Goal: Complete application form: Complete application form

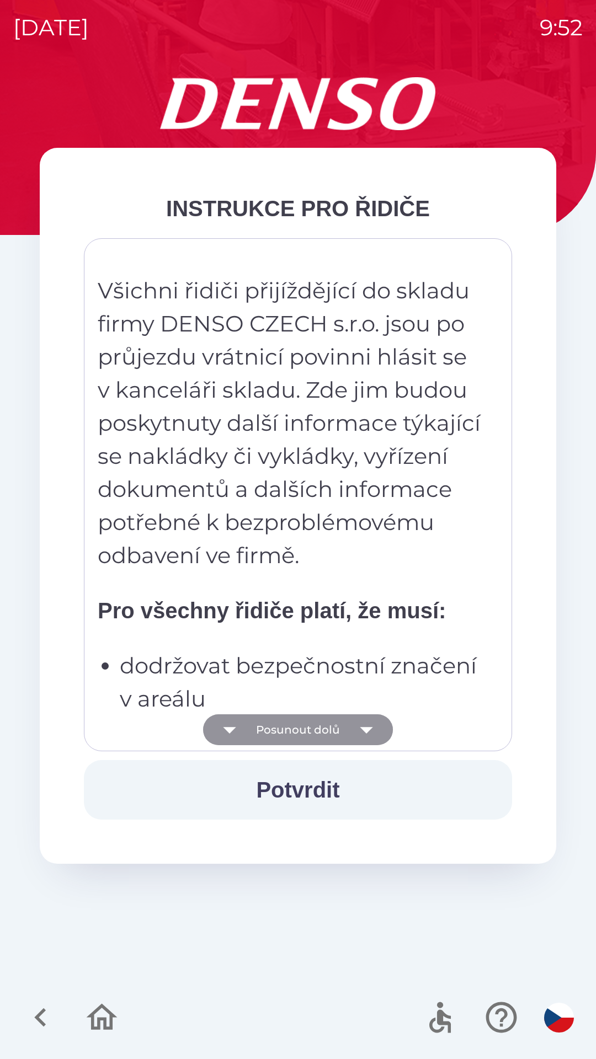
click at [324, 729] on button "Posunout dolů" at bounding box center [298, 729] width 190 height 31
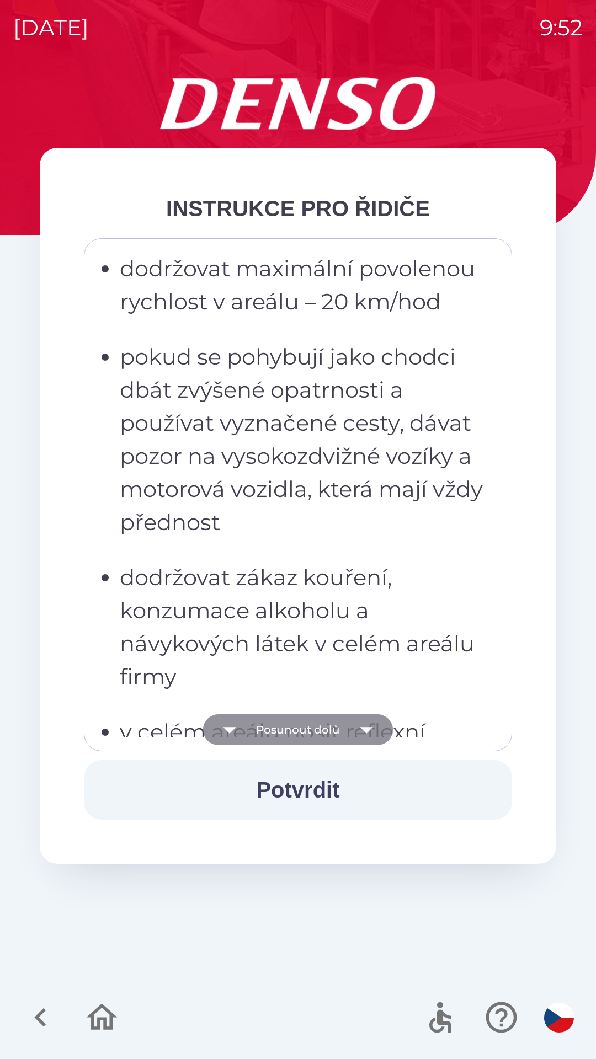
click at [322, 728] on button "Posunout dolů" at bounding box center [298, 729] width 190 height 31
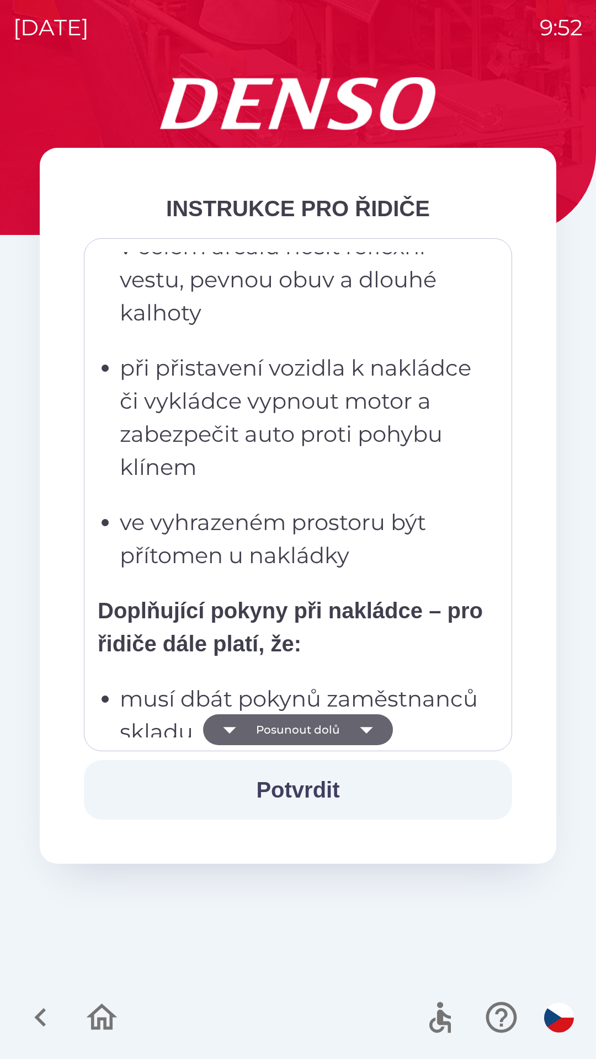
click at [322, 726] on button "Posunout dolů" at bounding box center [298, 729] width 190 height 31
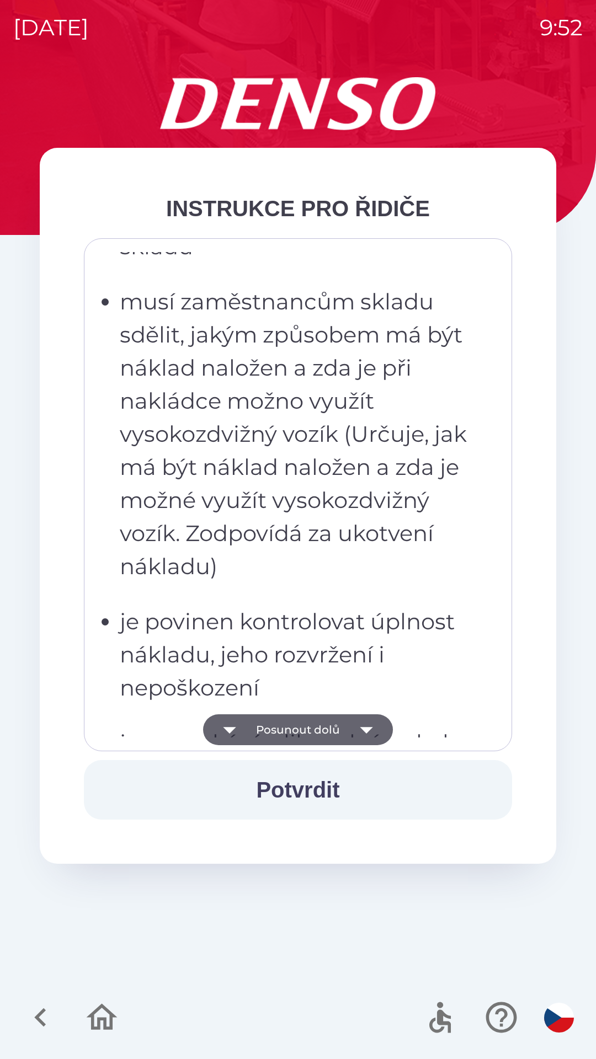
click at [325, 728] on button "Posunout dolů" at bounding box center [298, 729] width 190 height 31
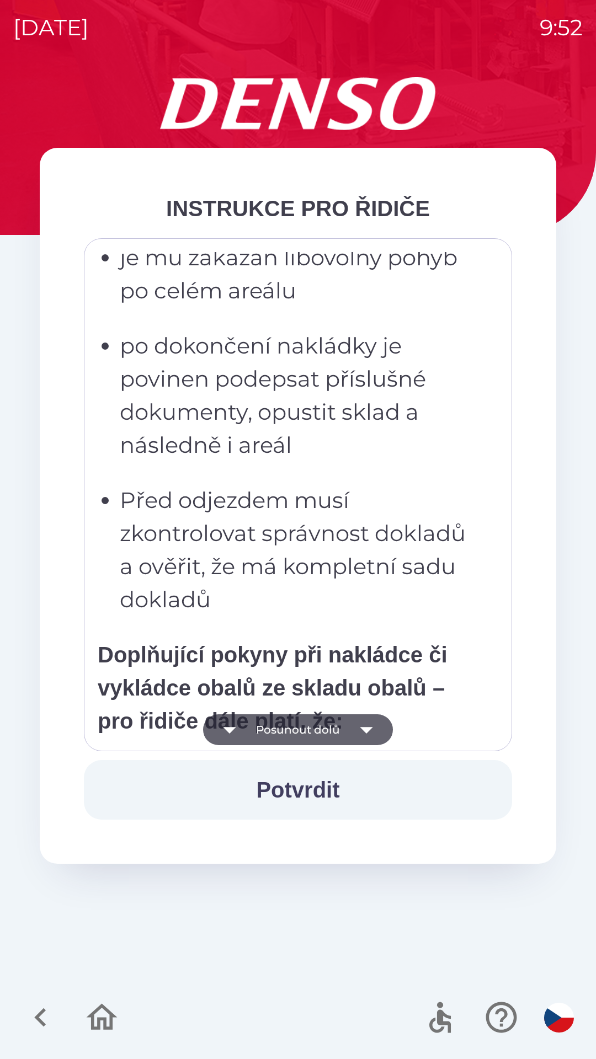
click at [322, 728] on button "Posunout dolů" at bounding box center [298, 729] width 190 height 31
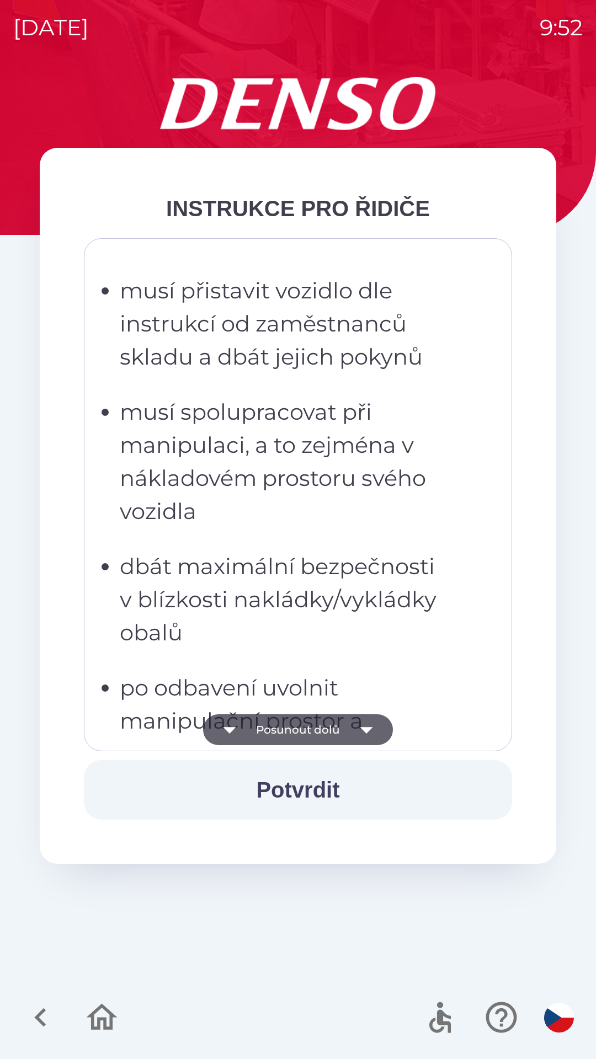
click at [323, 729] on button "Posunout dolů" at bounding box center [298, 729] width 190 height 31
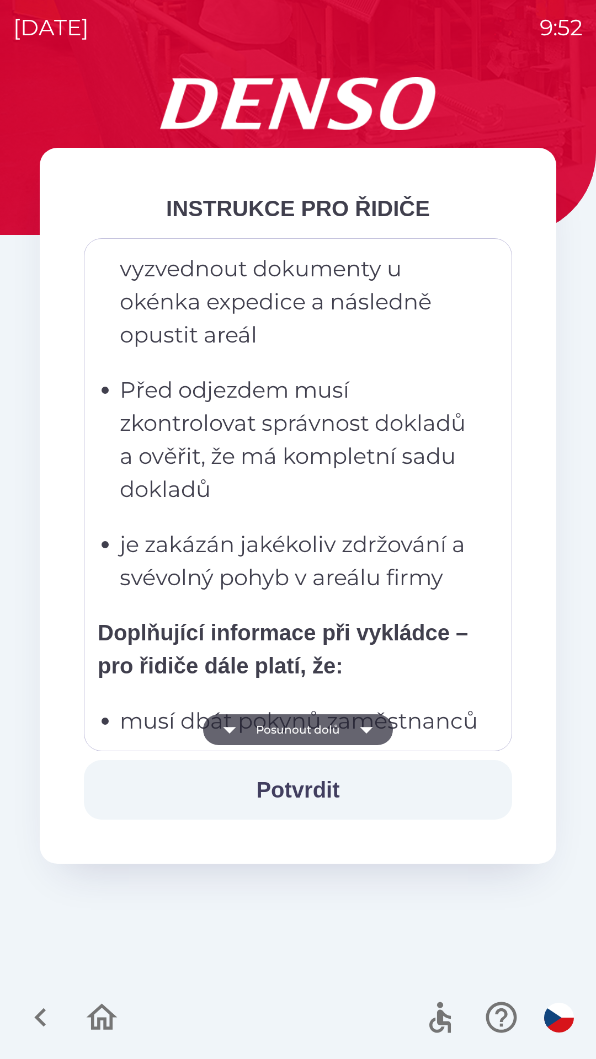
click at [323, 733] on button "Posunout dolů" at bounding box center [298, 729] width 190 height 31
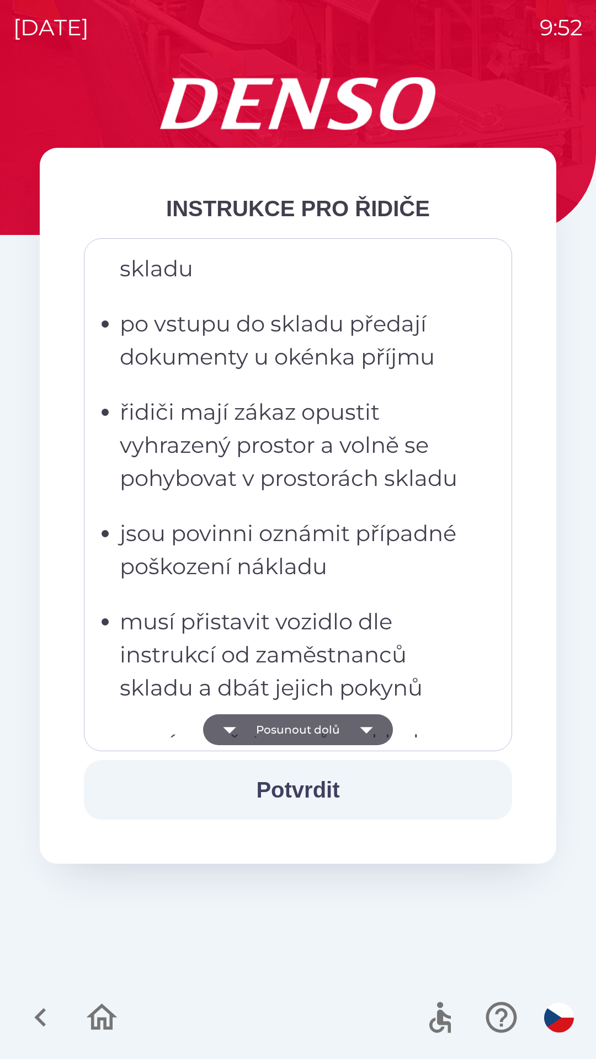
click at [318, 741] on button "Posunout dolů" at bounding box center [298, 729] width 190 height 31
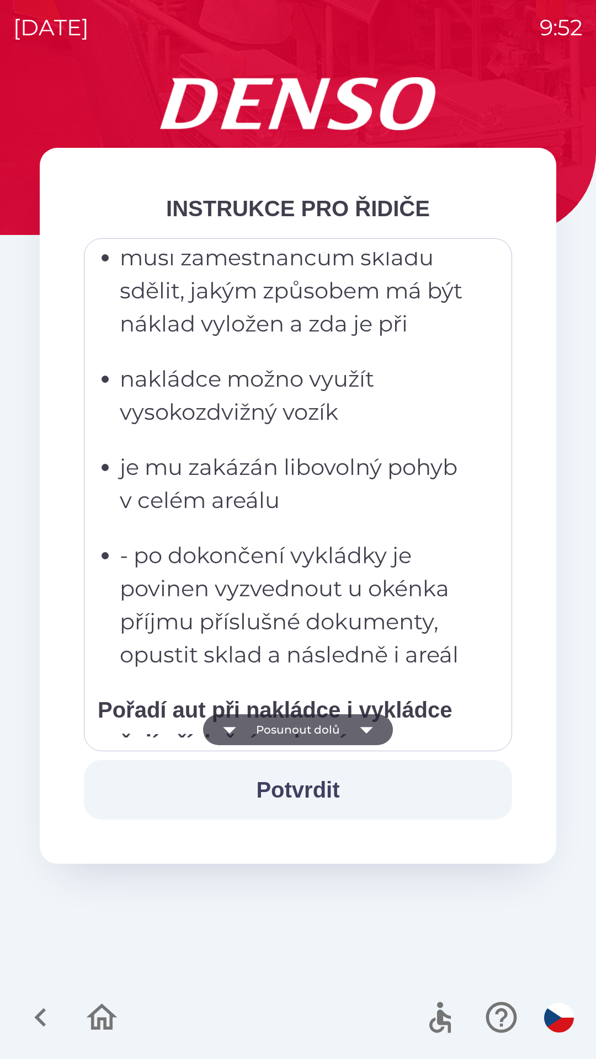
click at [322, 727] on button "Posunout dolů" at bounding box center [298, 729] width 190 height 31
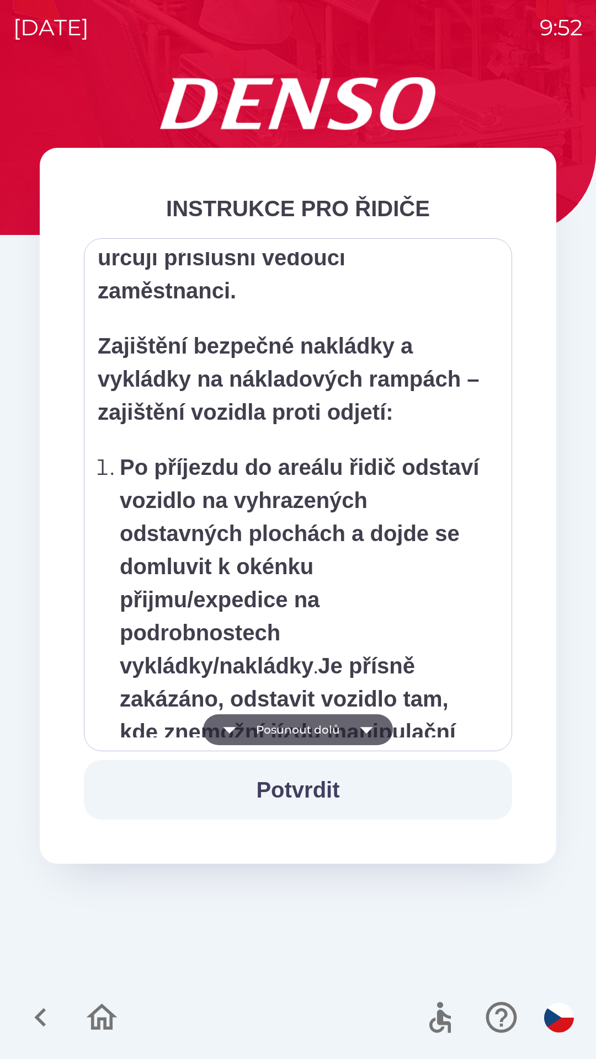
click at [300, 726] on button "Posunout dolů" at bounding box center [298, 729] width 190 height 31
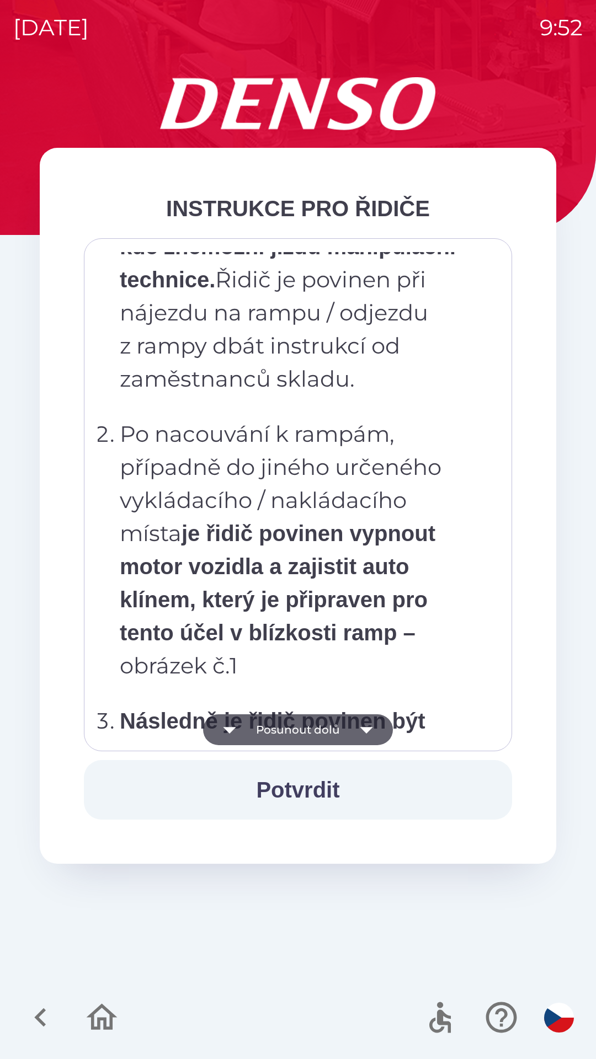
click at [297, 726] on button "Posunout dolů" at bounding box center [298, 729] width 190 height 31
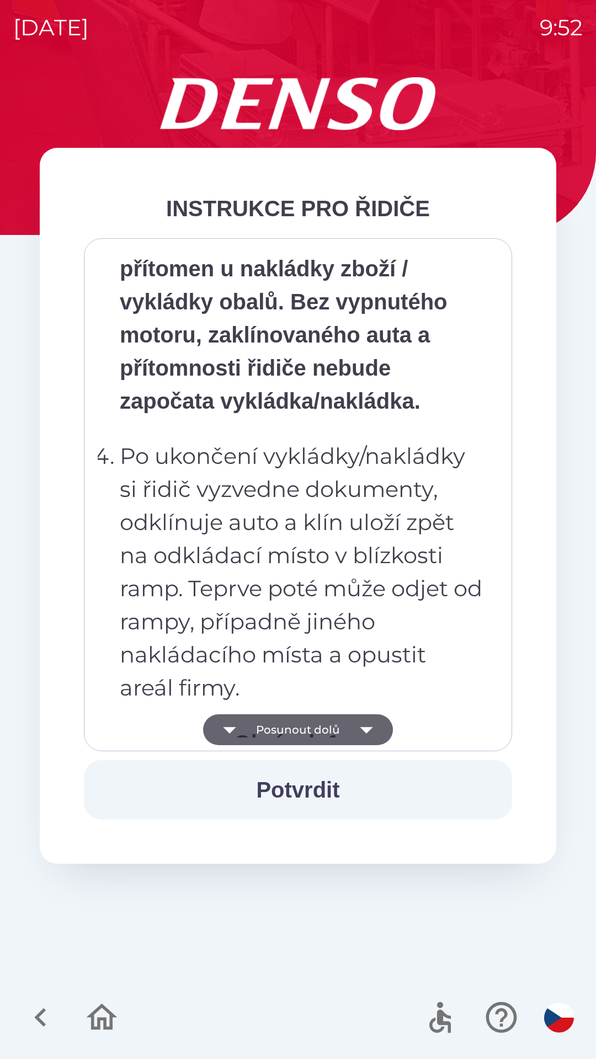
click at [301, 731] on button "Posunout dolů" at bounding box center [298, 729] width 190 height 31
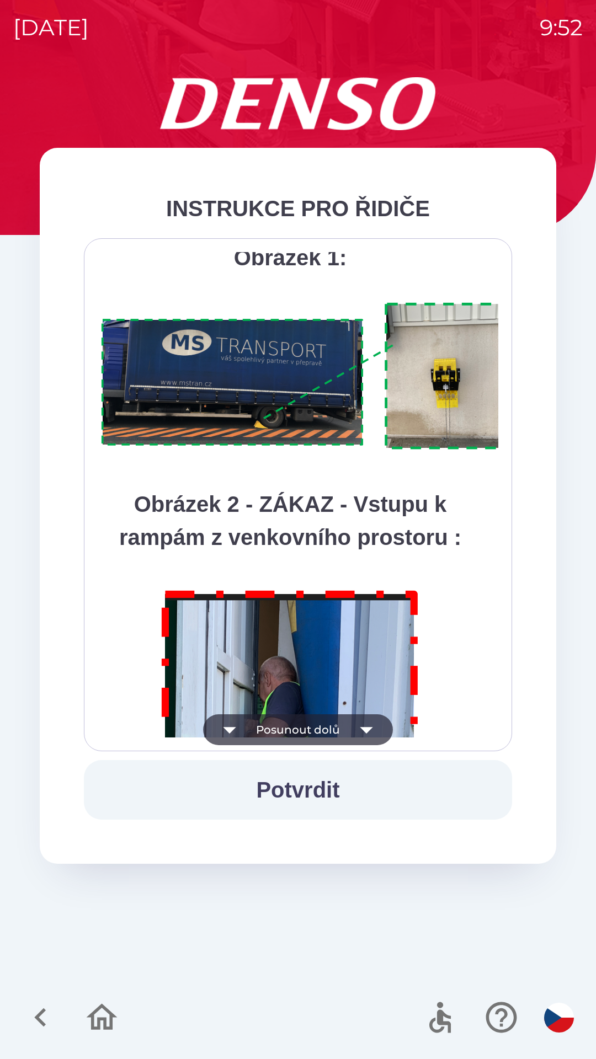
click at [318, 727] on button "Posunout dolů" at bounding box center [298, 729] width 190 height 31
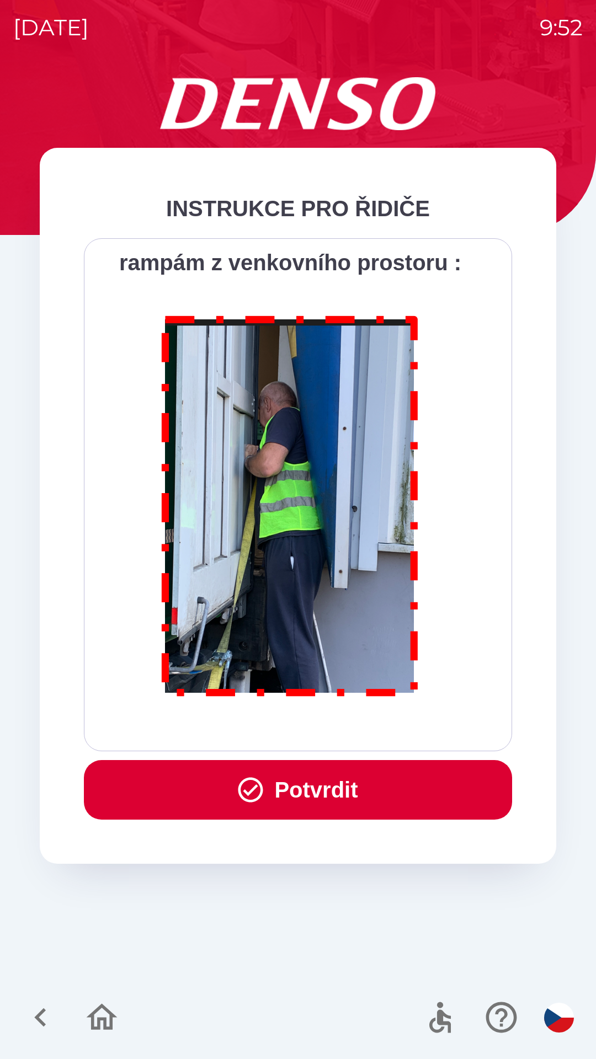
click at [290, 775] on button "Potvrdit" at bounding box center [298, 790] width 428 height 60
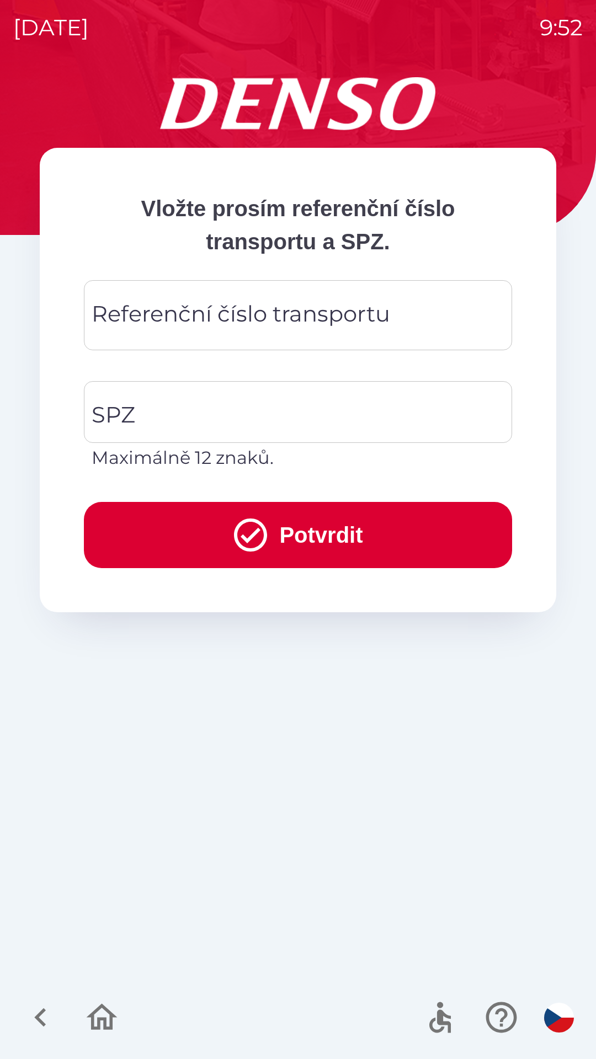
click at [253, 304] on div "Referenční číslo transportu Referenční číslo transportu" at bounding box center [298, 315] width 428 height 70
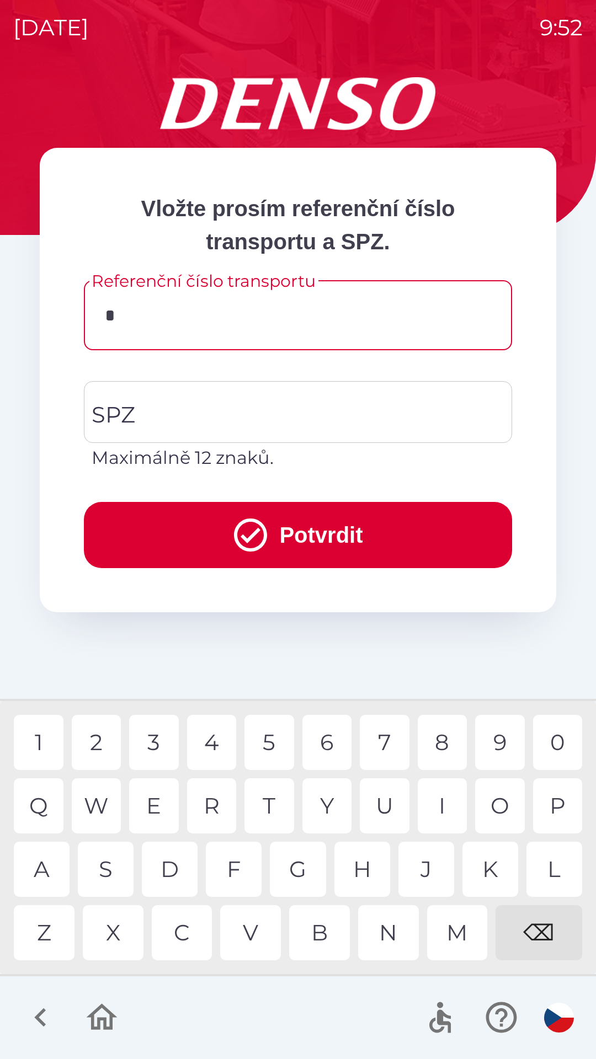
click at [190, 937] on div "C" at bounding box center [182, 932] width 61 height 55
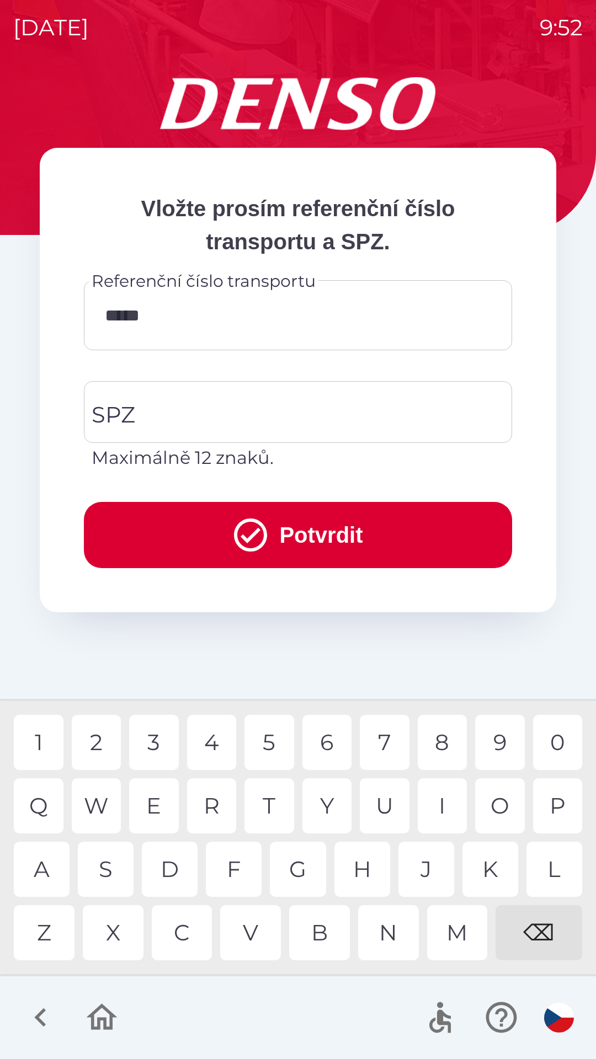
click at [558, 733] on div "0" at bounding box center [558, 742] width 50 height 55
type input "*********"
click at [269, 409] on input "SPZ" at bounding box center [290, 412] width 402 height 52
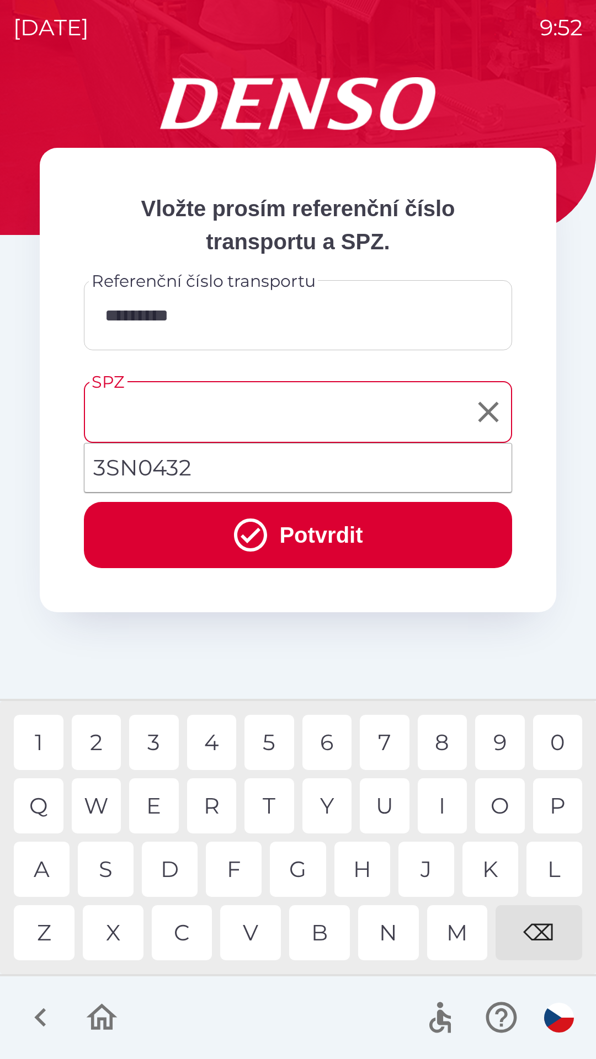
click at [183, 468] on li "3SN0432" at bounding box center [297, 468] width 427 height 40
type input "*******"
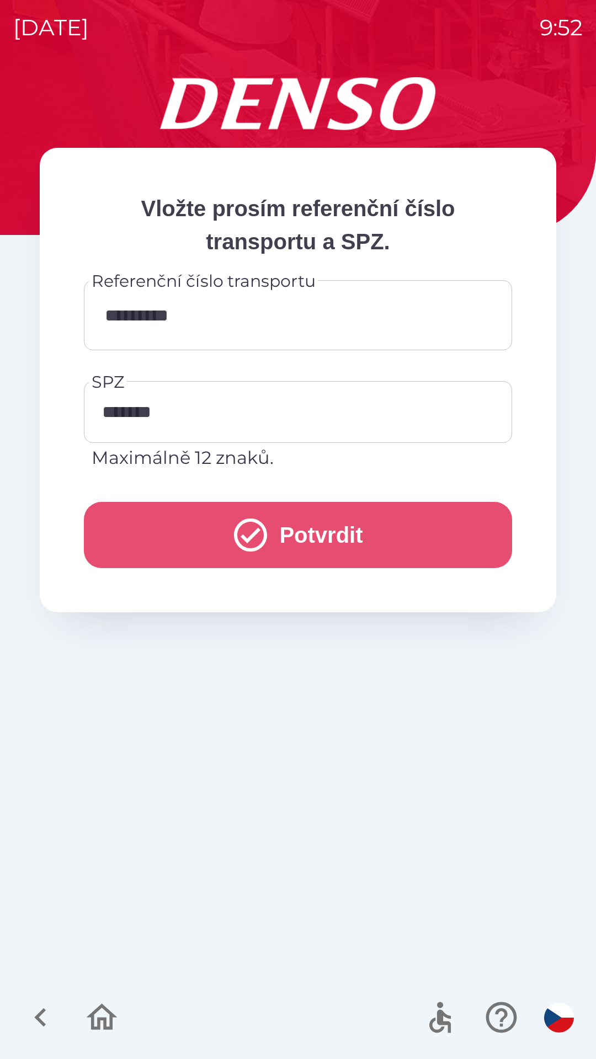
click at [275, 537] on button "Potvrdit" at bounding box center [298, 535] width 428 height 66
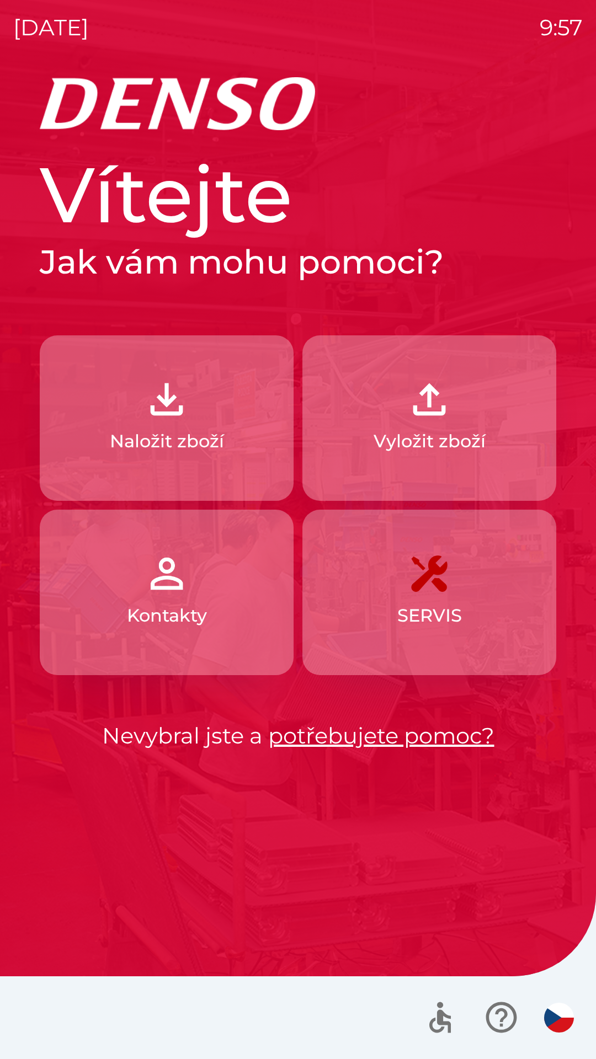
click at [165, 440] on p "Naložit zboží" at bounding box center [167, 441] width 114 height 26
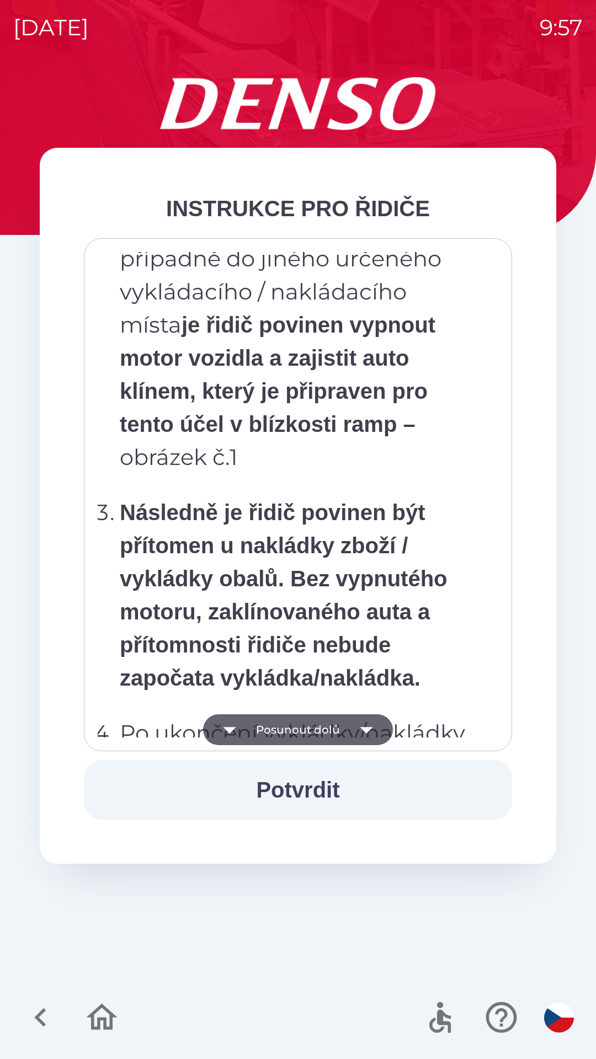
scroll to position [6199, 0]
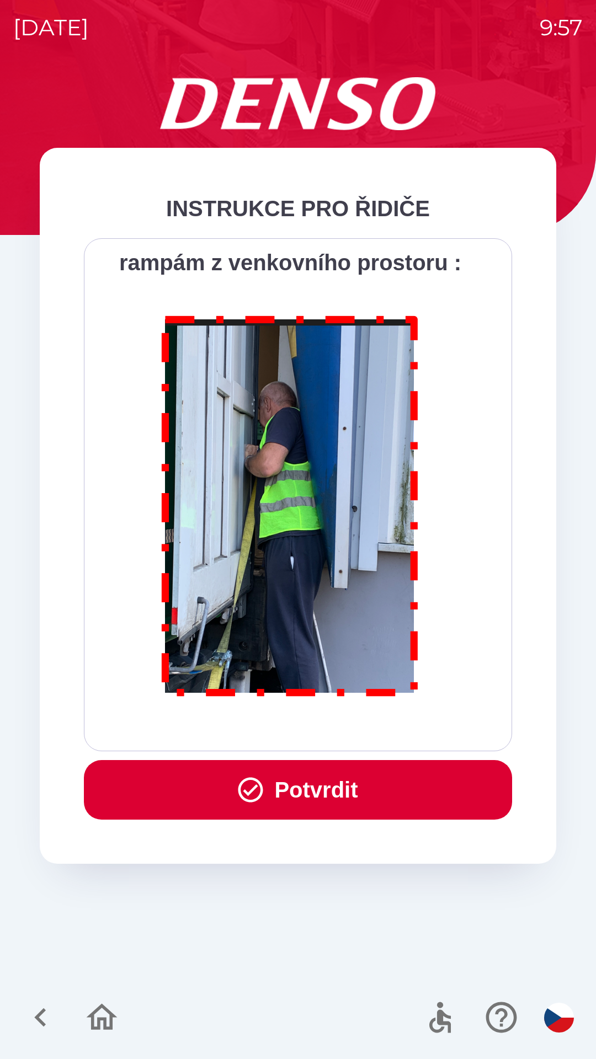
click at [309, 793] on button "Potvrdit" at bounding box center [298, 790] width 428 height 60
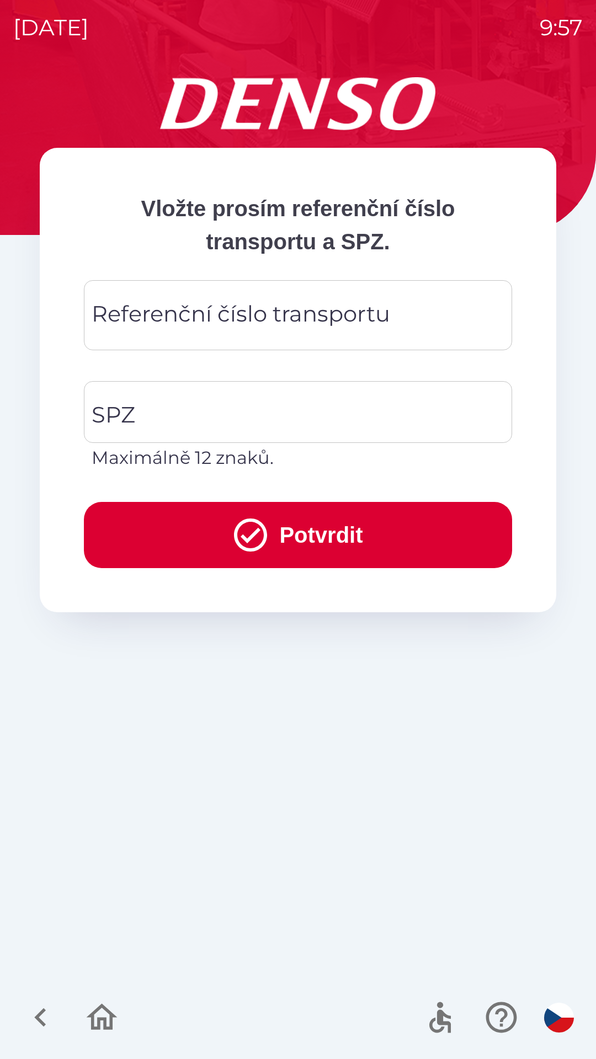
click at [175, 314] on div "Referenční číslo transportu Referenční číslo transportu" at bounding box center [298, 315] width 428 height 70
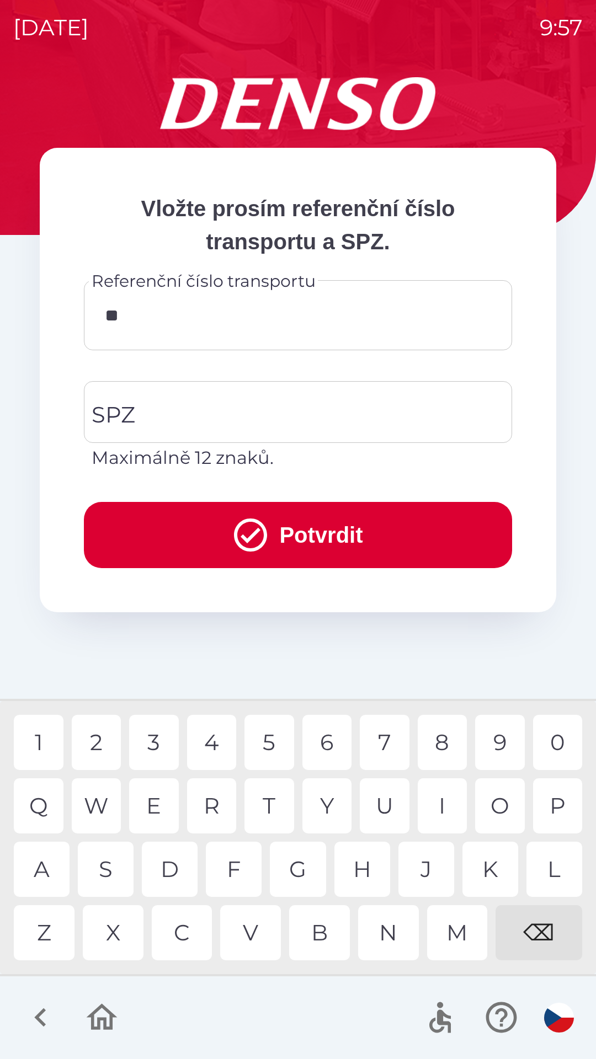
click at [482, 869] on div "K" at bounding box center [490, 869] width 56 height 55
click at [259, 926] on div "V" at bounding box center [250, 932] width 61 height 55
click at [559, 746] on div "0" at bounding box center [558, 742] width 50 height 55
type input "******"
click at [140, 408] on input "SPZ" at bounding box center [290, 412] width 402 height 52
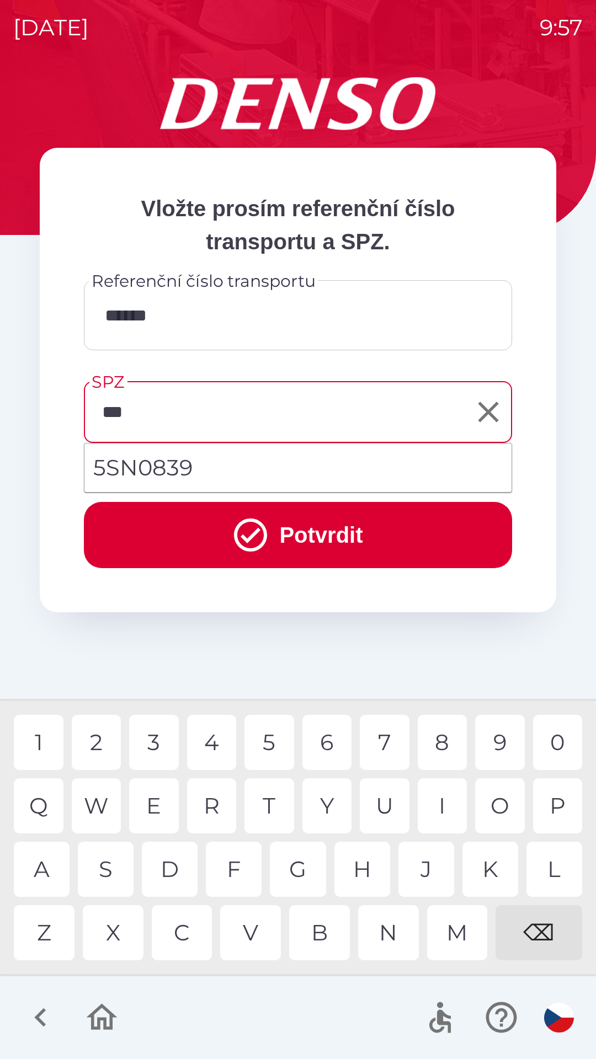
click at [388, 935] on div "N" at bounding box center [388, 932] width 61 height 55
click at [554, 746] on div "0" at bounding box center [558, 742] width 50 height 55
click at [150, 740] on div "3" at bounding box center [154, 742] width 50 height 55
type input "*******"
click at [352, 533] on button "Potvrdit" at bounding box center [298, 535] width 428 height 66
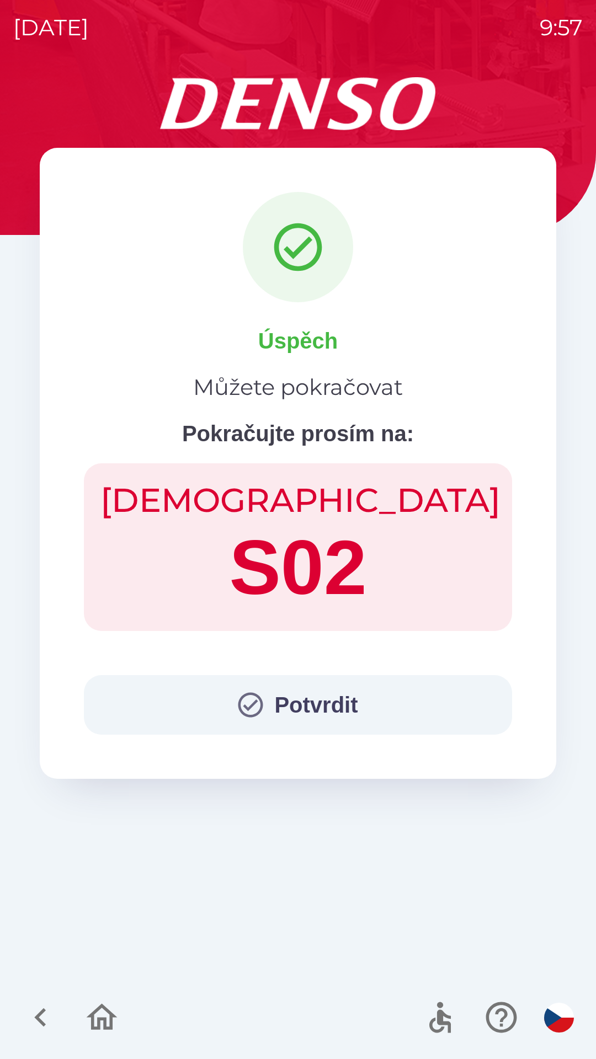
click at [299, 711] on button "Potvrdit" at bounding box center [298, 705] width 428 height 60
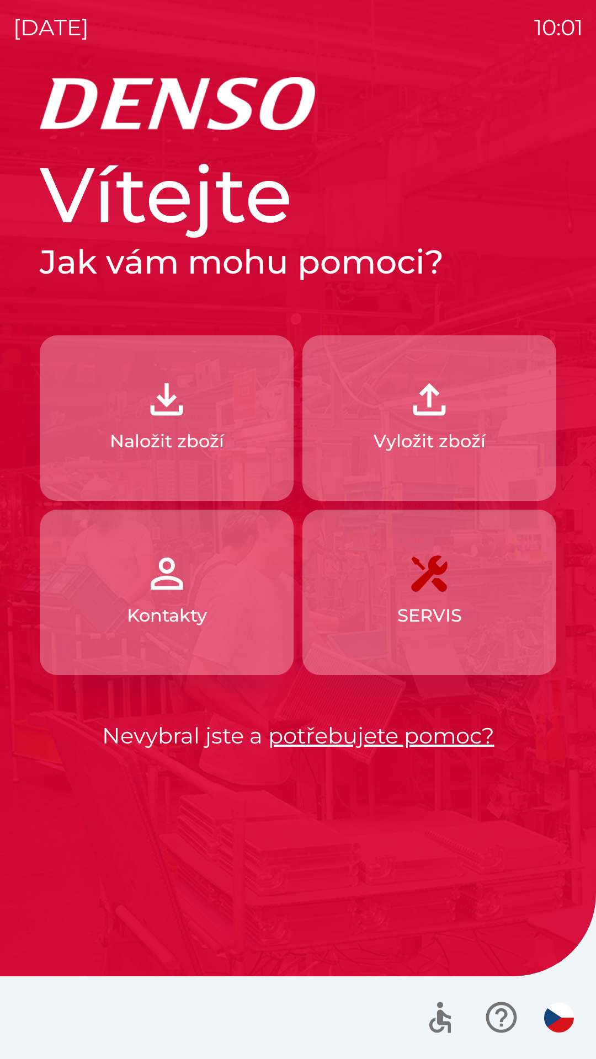
click at [220, 432] on p "Naložit zboží" at bounding box center [167, 441] width 114 height 26
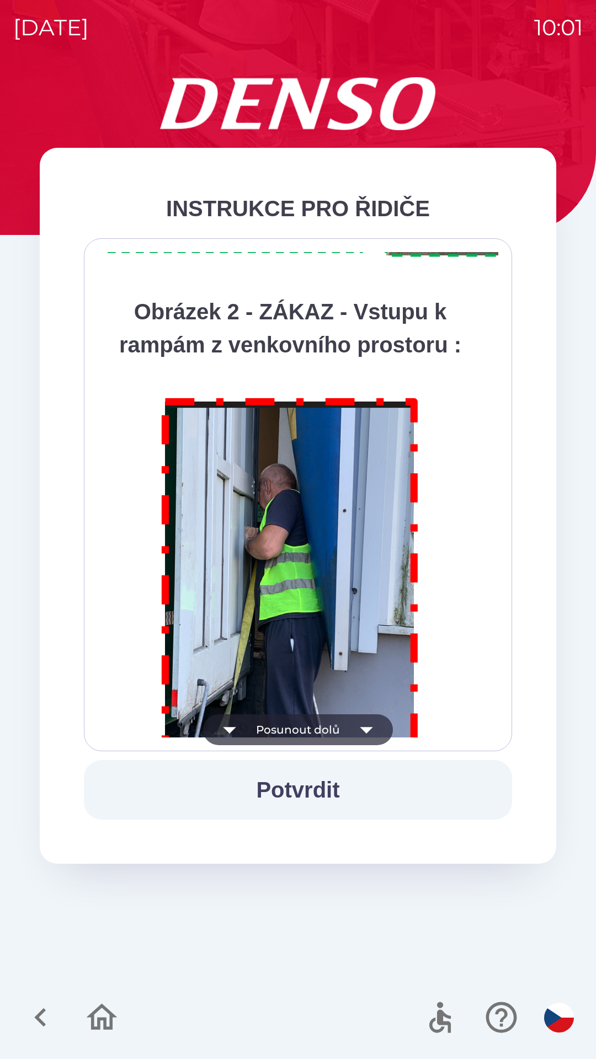
scroll to position [6199, 0]
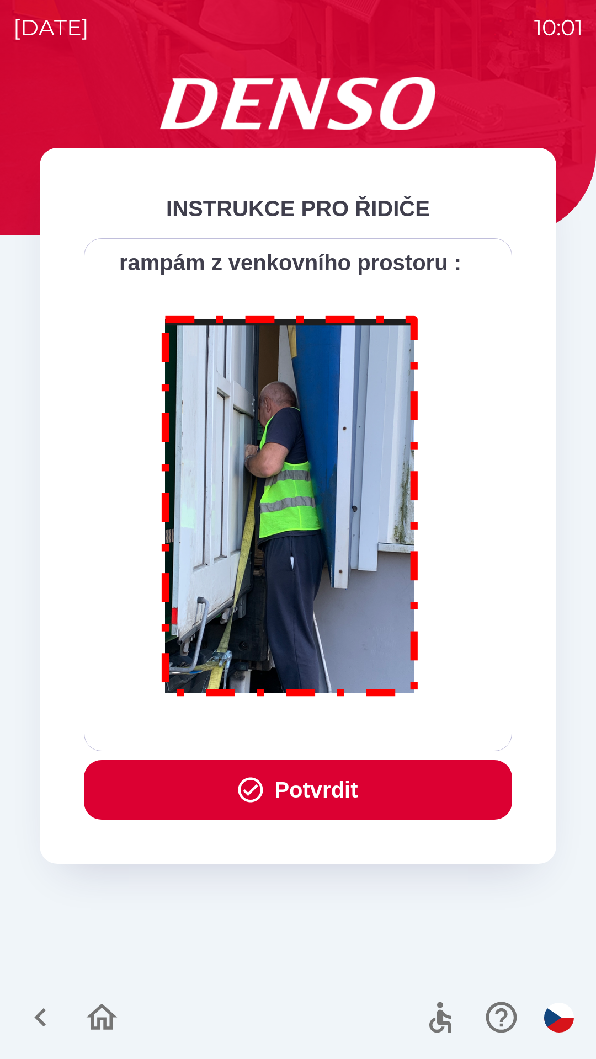
click at [308, 790] on button "Potvrdit" at bounding box center [298, 790] width 428 height 60
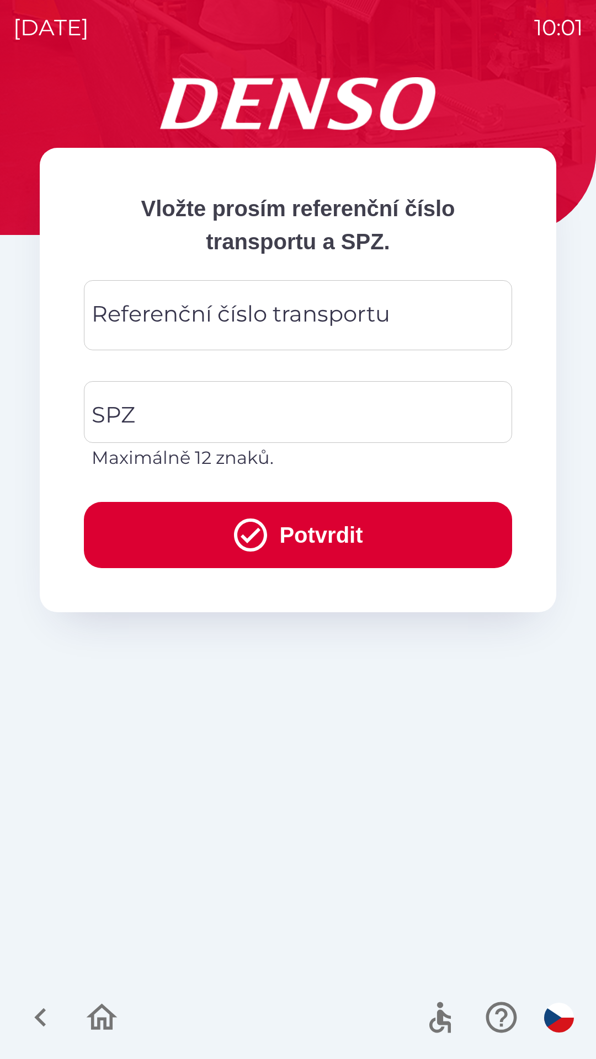
click at [254, 320] on div "Referenční číslo transportu Referenční číslo transportu" at bounding box center [298, 315] width 428 height 70
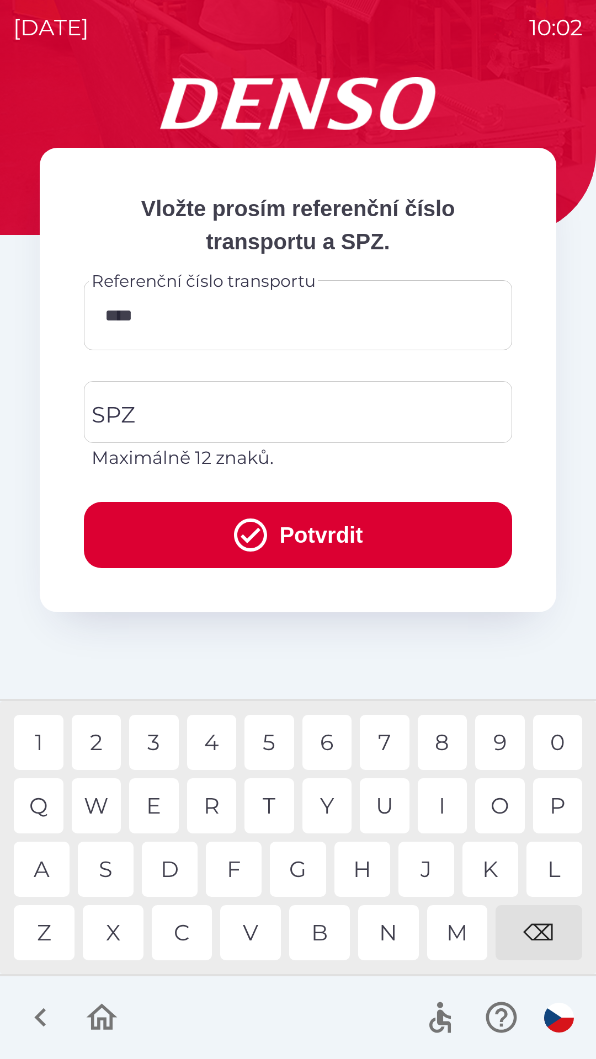
click at [319, 735] on div "6" at bounding box center [327, 742] width 50 height 55
click at [321, 735] on div "6" at bounding box center [327, 742] width 50 height 55
type input "******"
click at [266, 742] on div "5" at bounding box center [269, 742] width 50 height 55
click at [204, 413] on input "SPZ" at bounding box center [290, 412] width 402 height 52
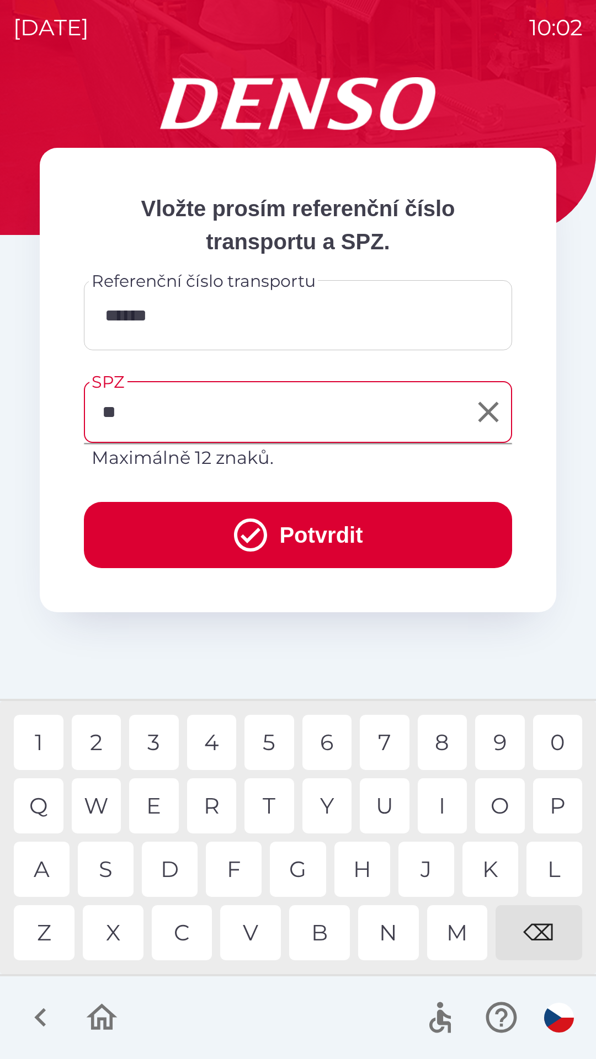
click at [130, 853] on div "S" at bounding box center [106, 869] width 56 height 55
click at [554, 741] on div "0" at bounding box center [558, 742] width 50 height 55
click at [494, 744] on div "9" at bounding box center [500, 742] width 50 height 55
type input "*******"
click at [99, 742] on div "2" at bounding box center [97, 742] width 50 height 55
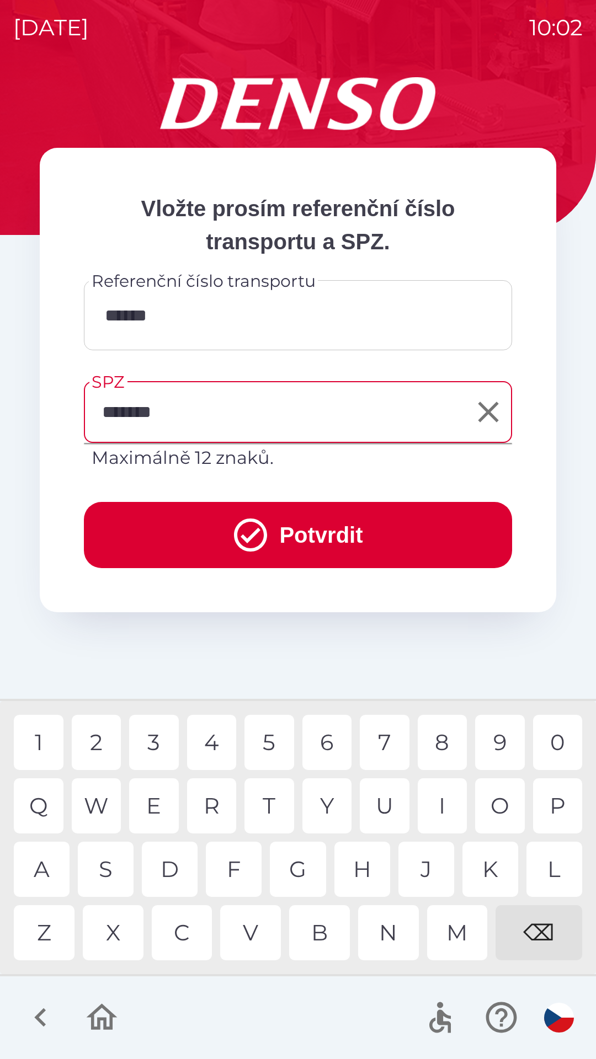
click at [312, 535] on button "Potvrdit" at bounding box center [298, 535] width 428 height 66
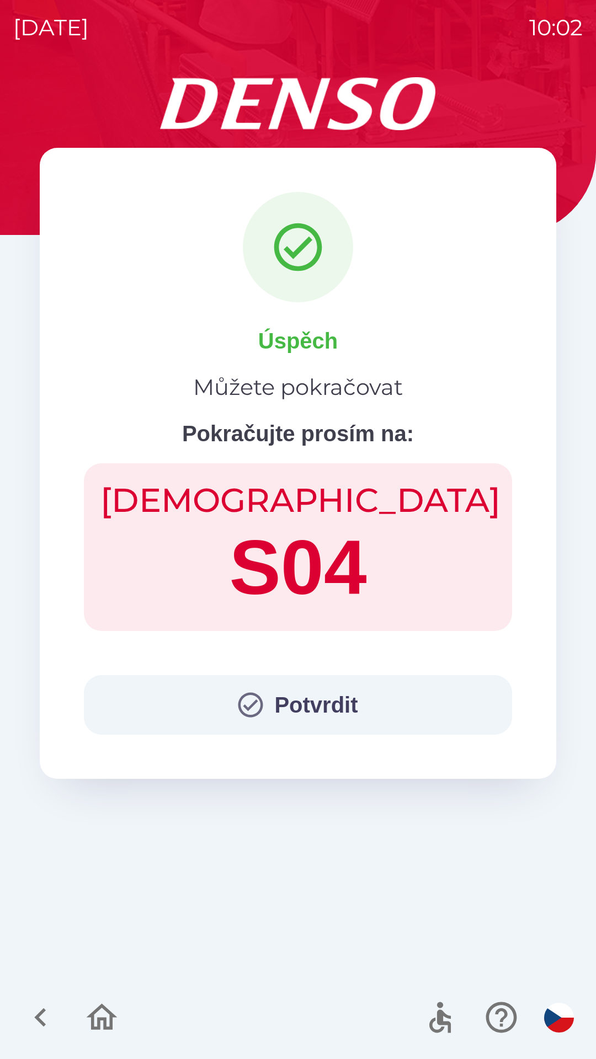
click at [330, 702] on button "Potvrdit" at bounding box center [298, 705] width 428 height 60
